Goal: Information Seeking & Learning: Understand process/instructions

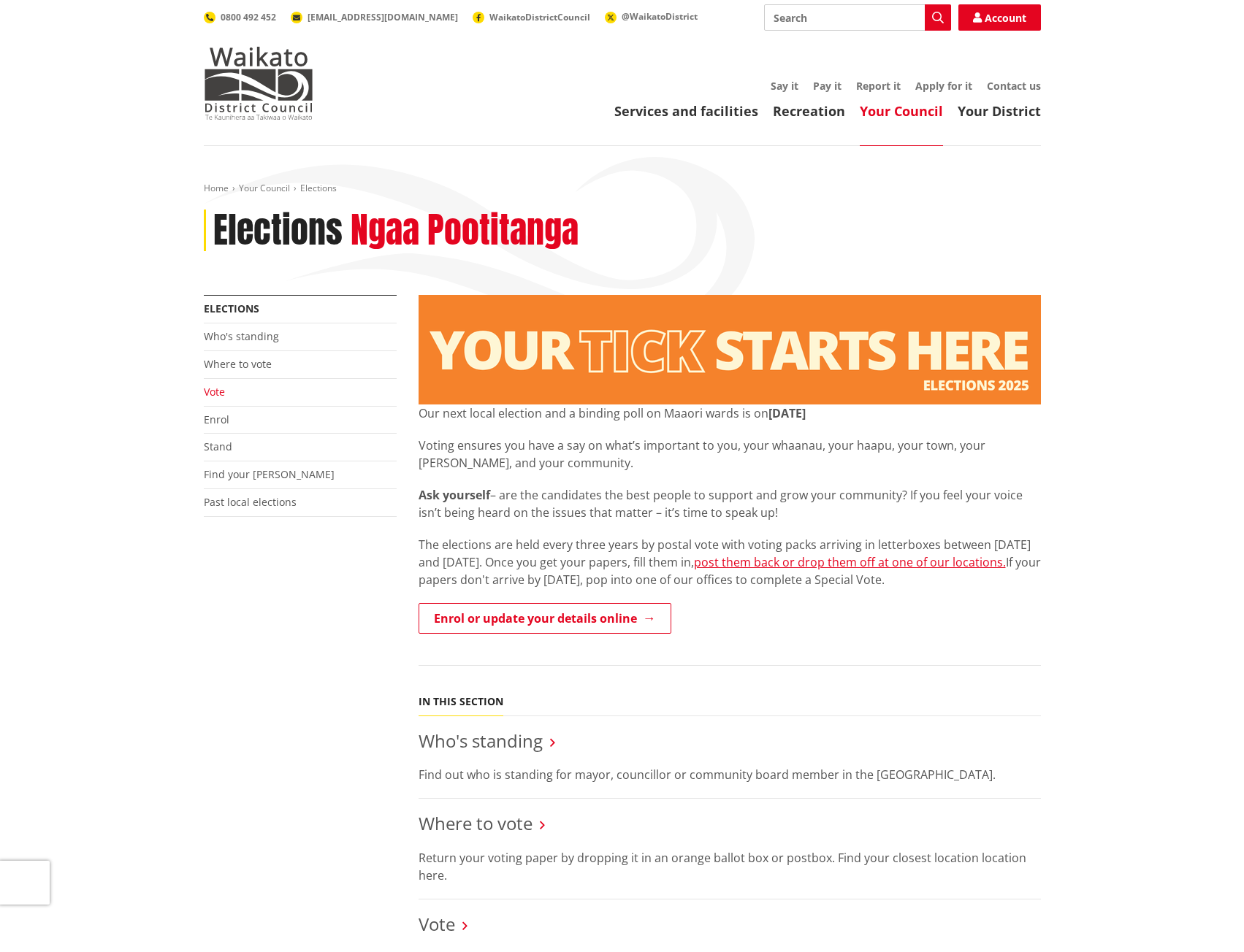
click at [219, 390] on link "Vote" at bounding box center [214, 391] width 21 height 14
click at [218, 389] on link "Vote" at bounding box center [214, 391] width 21 height 14
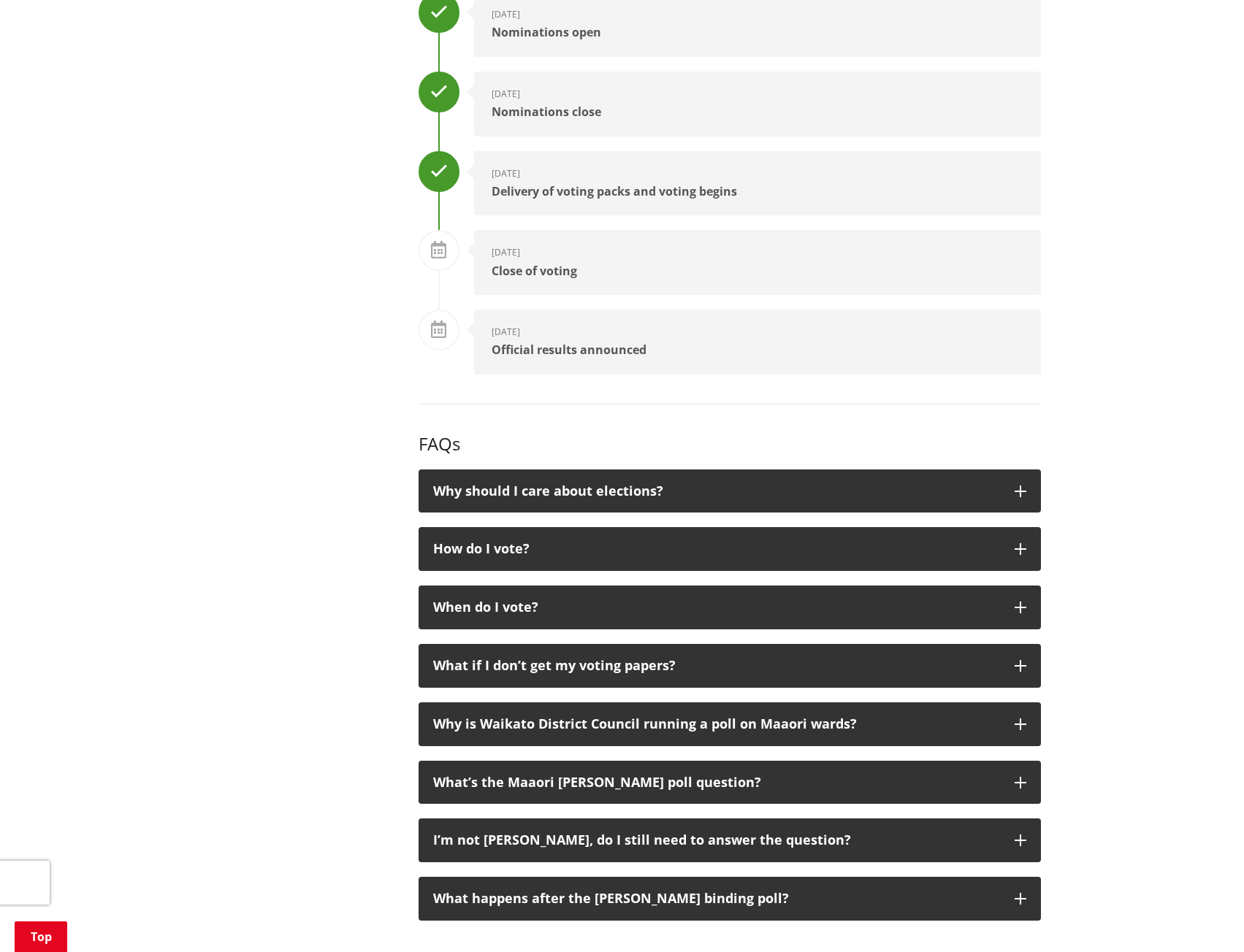
scroll to position [2191, 0]
